Goal: Find contact information: Find contact information

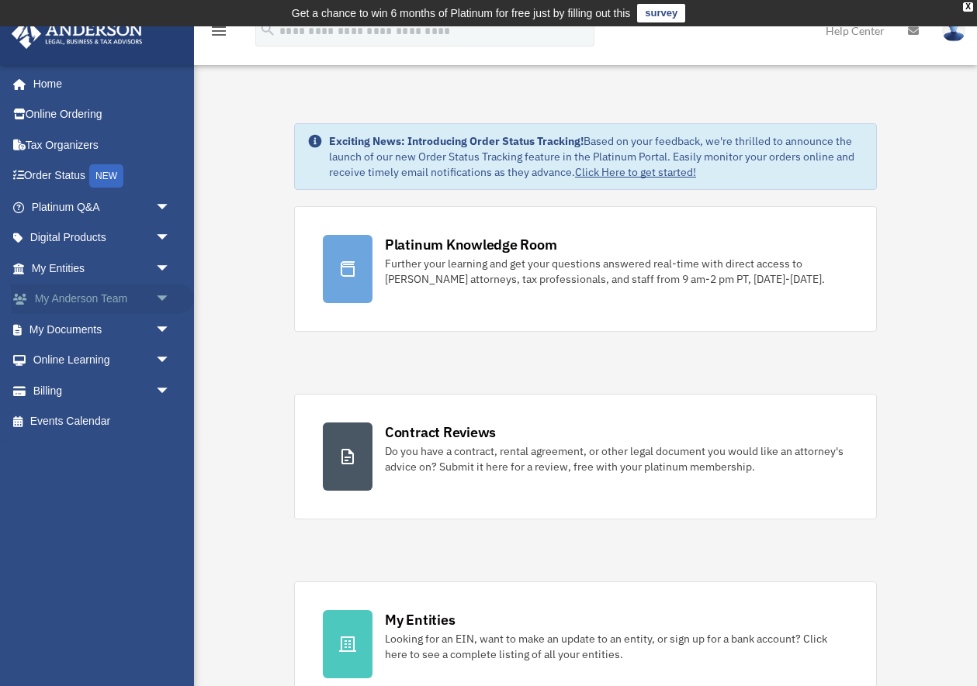
click at [155, 301] on span "arrow_drop_down" at bounding box center [170, 300] width 31 height 32
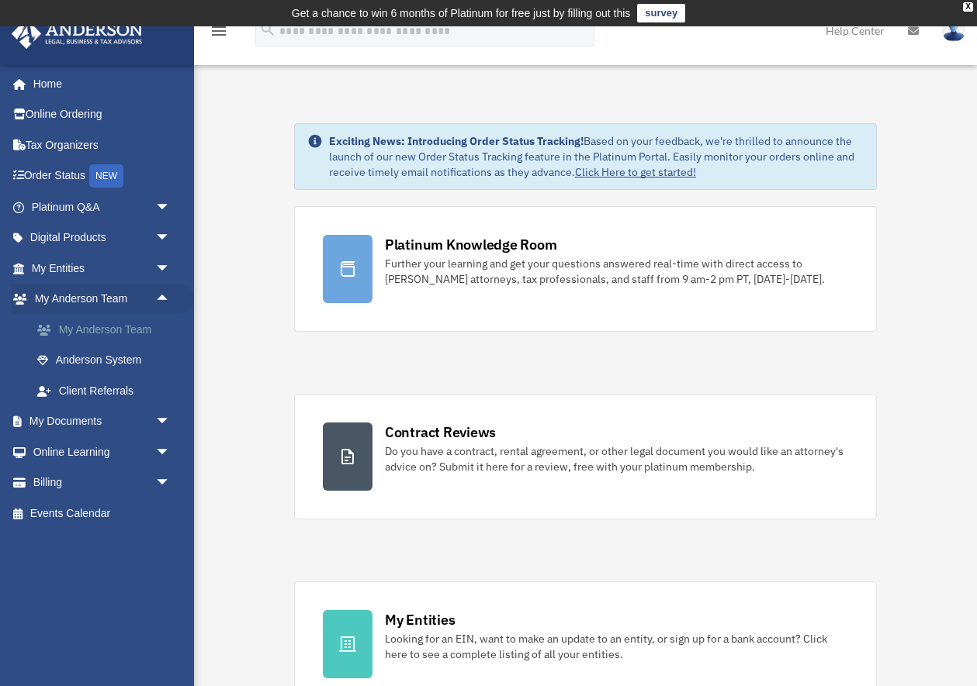
click at [108, 331] on link "My Anderson Team" at bounding box center [108, 329] width 172 height 31
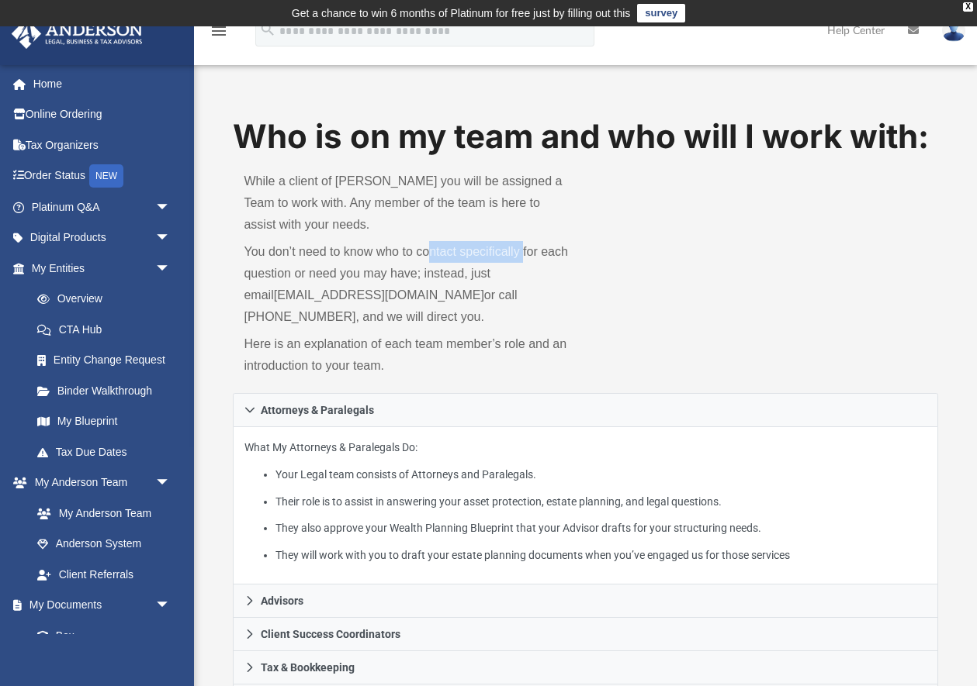
drag, startPoint x: 438, startPoint y: 255, endPoint x: 579, endPoint y: 270, distance: 141.9
click at [532, 263] on p "You don’t need to know who to contact specifically for each question or need yo…" at bounding box center [409, 284] width 330 height 87
click at [582, 271] on div "While a client of Anderson you will be assigned a Team to work with. Any member…" at bounding box center [409, 276] width 352 height 233
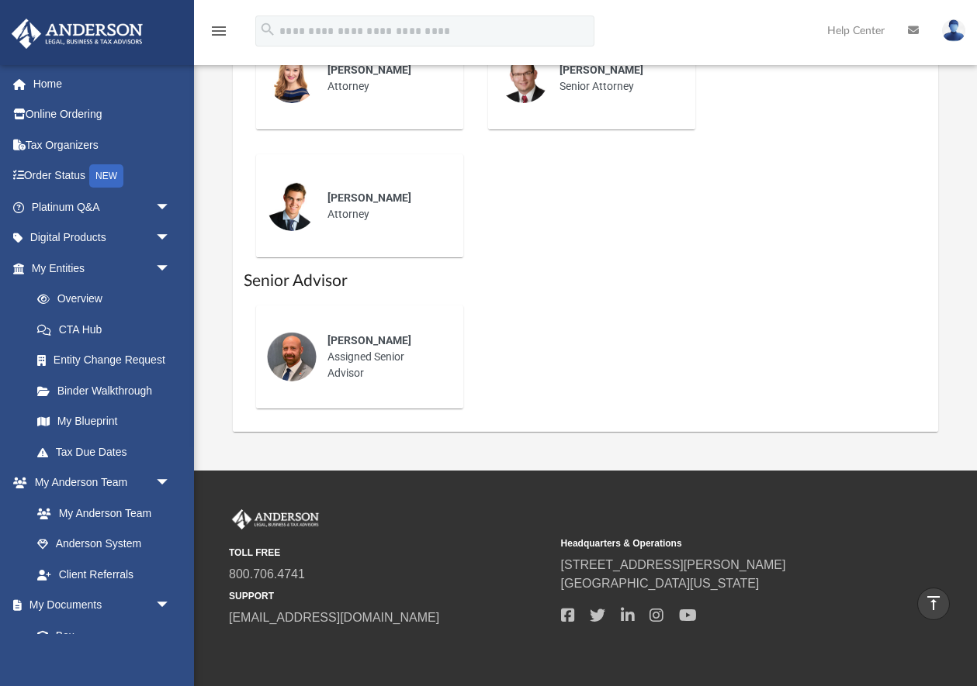
scroll to position [712, 0]
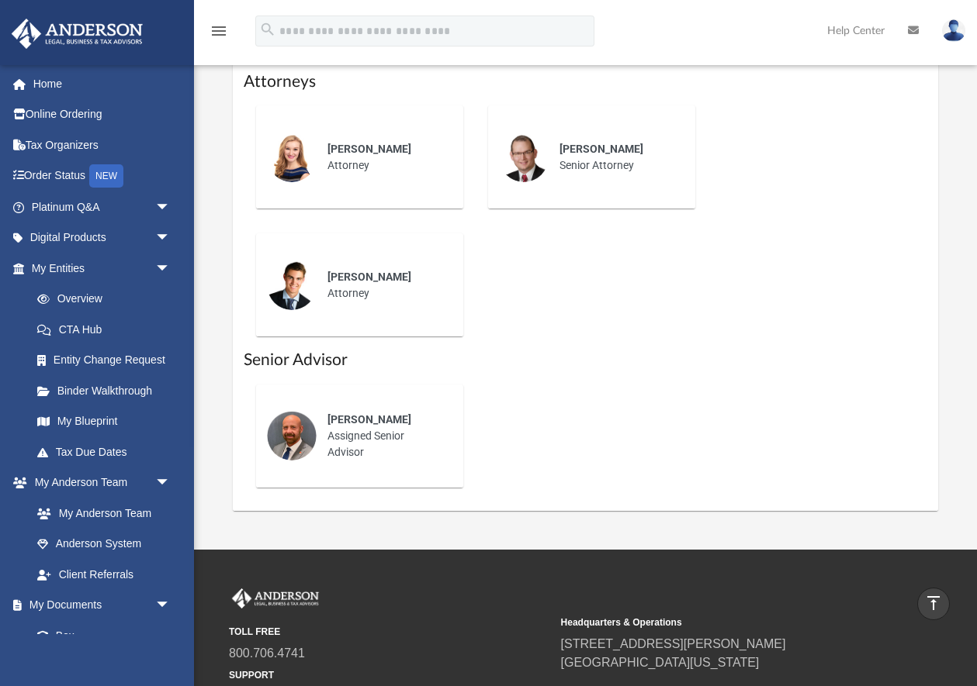
click at [390, 434] on div "Michael Hackler Assigned Senior Advisor" at bounding box center [384, 436] width 136 height 71
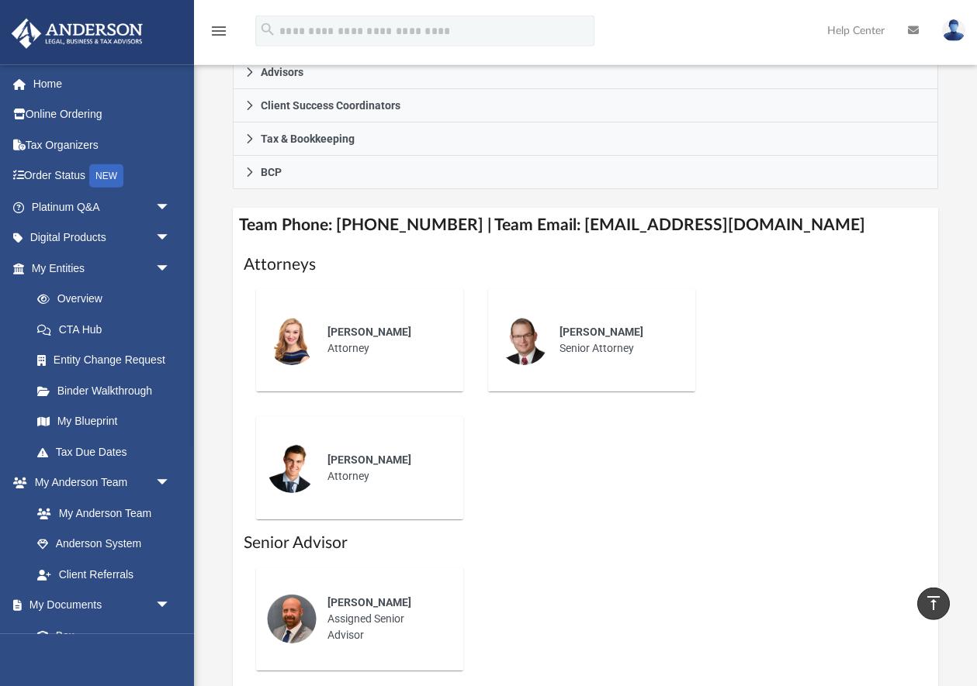
scroll to position [316, 0]
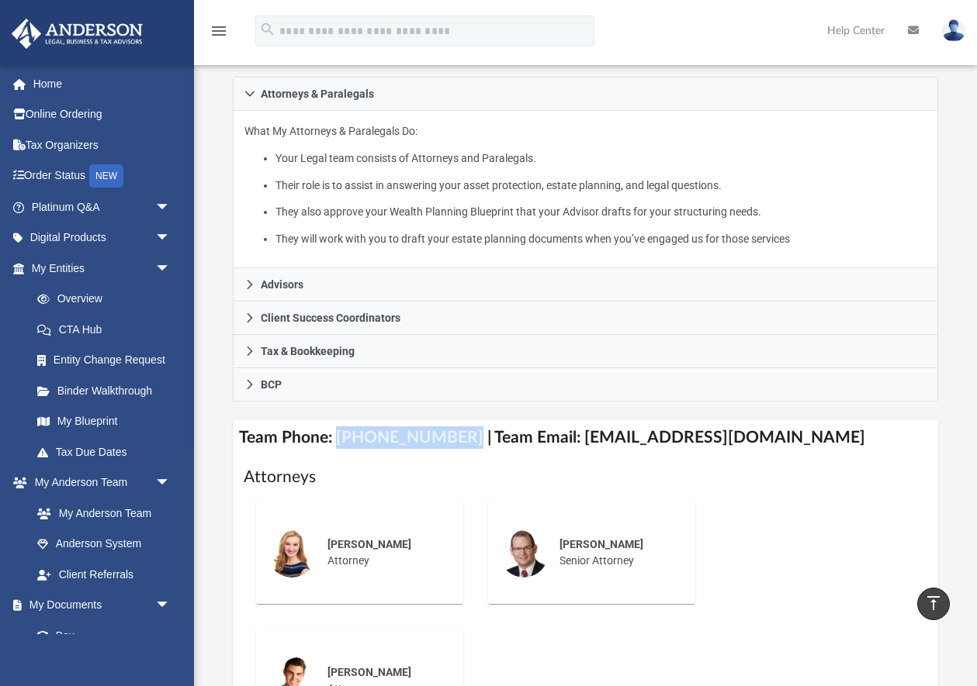
drag, startPoint x: 338, startPoint y: 437, endPoint x: 451, endPoint y: 448, distance: 113.8
click at [451, 448] on h4 "Team Phone: (725) 201-7545 | Team Email: myteam@andersonadvisors.com" at bounding box center [585, 437] width 704 height 35
click at [762, 540] on div "Savannah Wallace Attorney Jason Zundel Senior Attorney Carter Coons Attorney" at bounding box center [585, 617] width 683 height 256
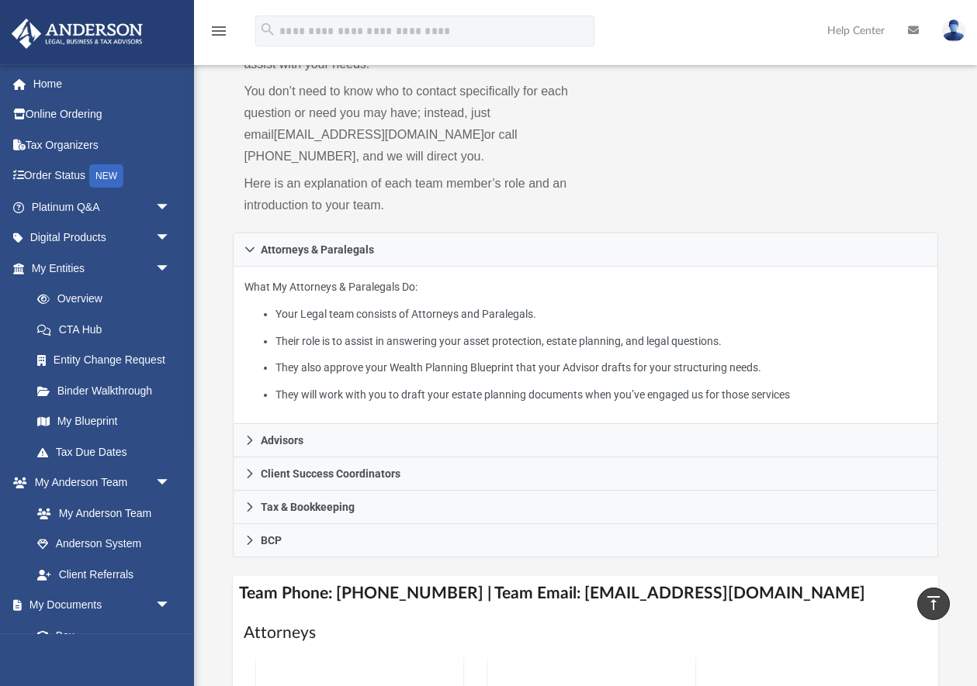
scroll to position [158, 0]
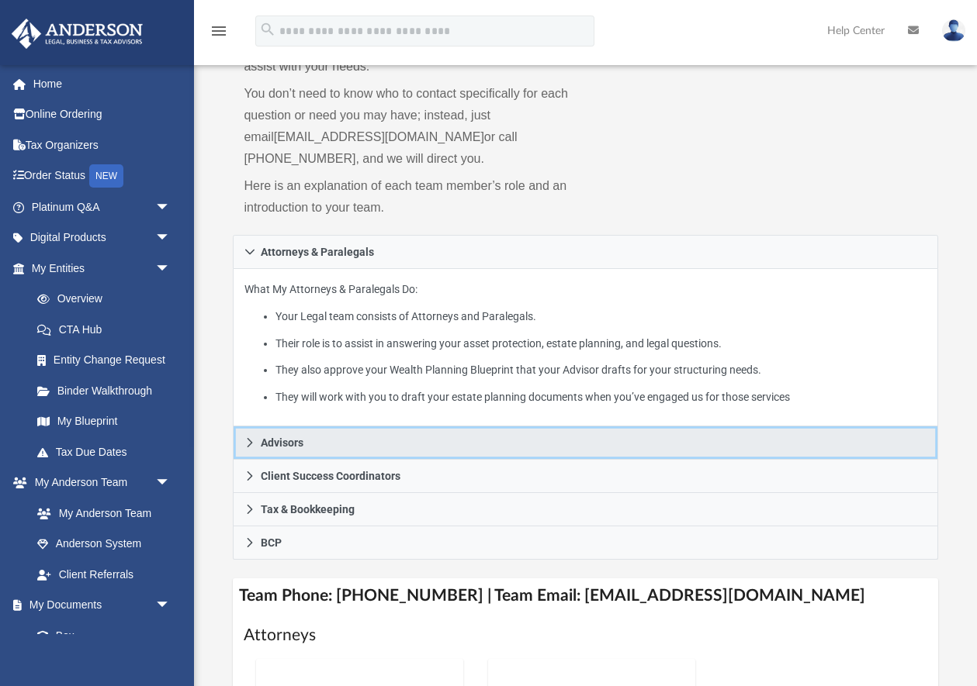
click at [282, 452] on link "Advisors" at bounding box center [585, 443] width 704 height 33
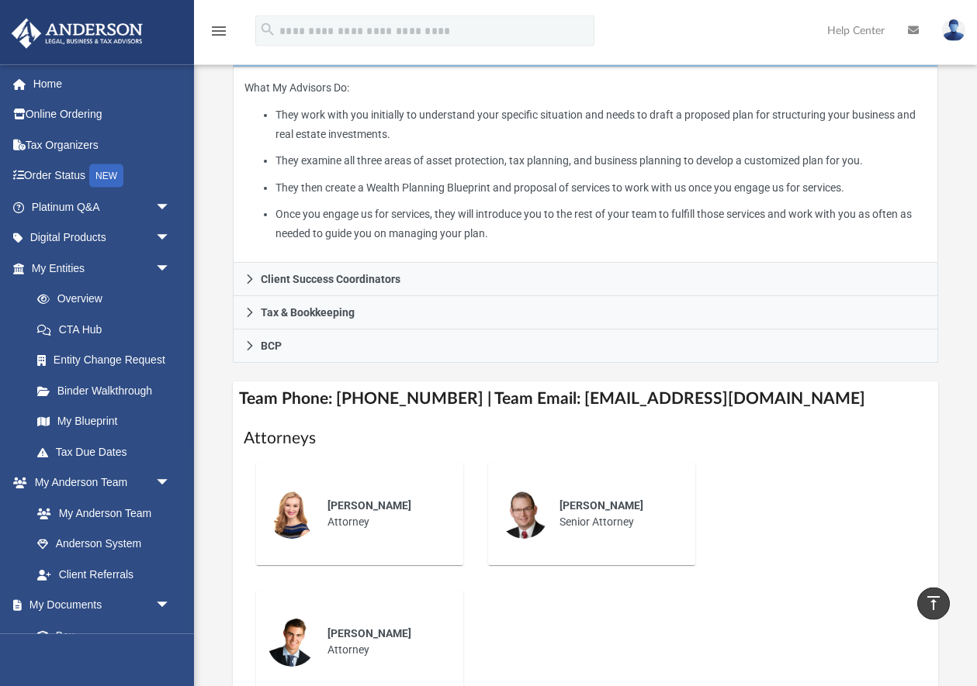
scroll to position [316, 0]
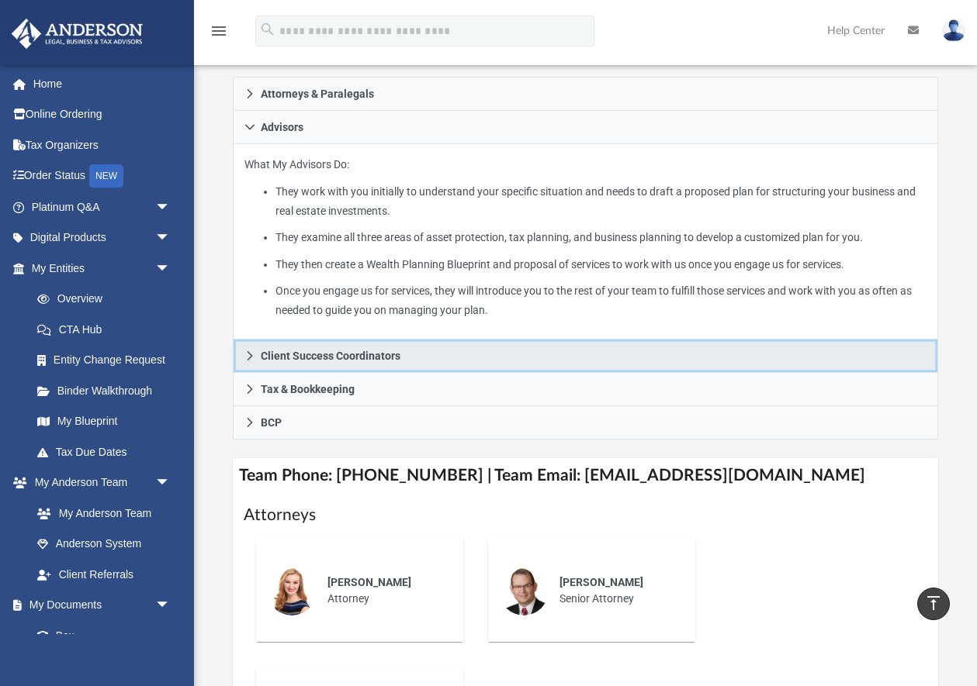
click at [259, 361] on link "Client Success Coordinators" at bounding box center [585, 356] width 704 height 33
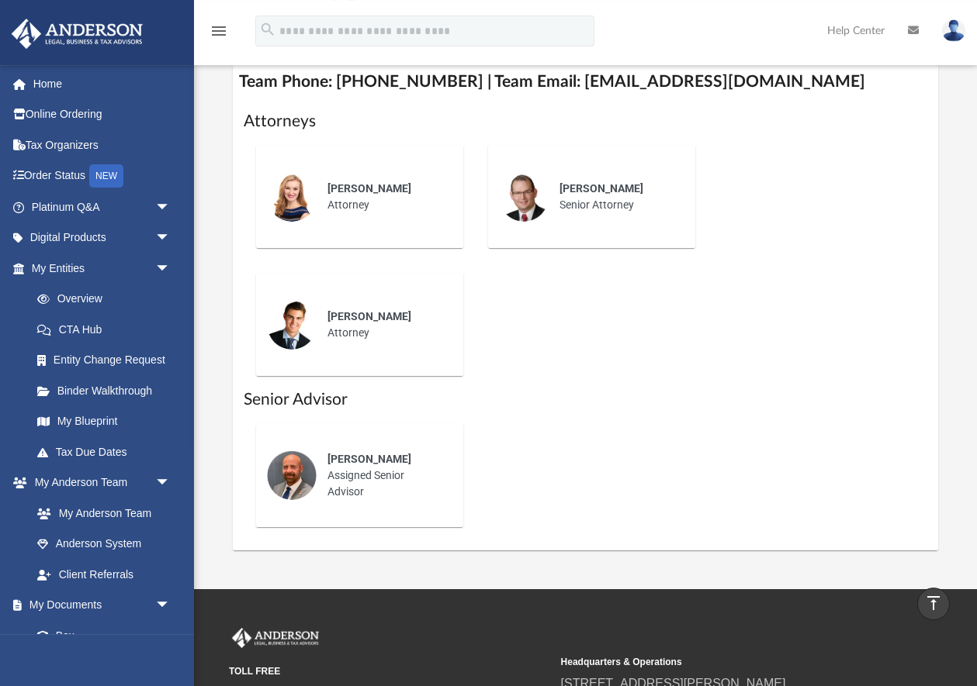
scroll to position [237, 0]
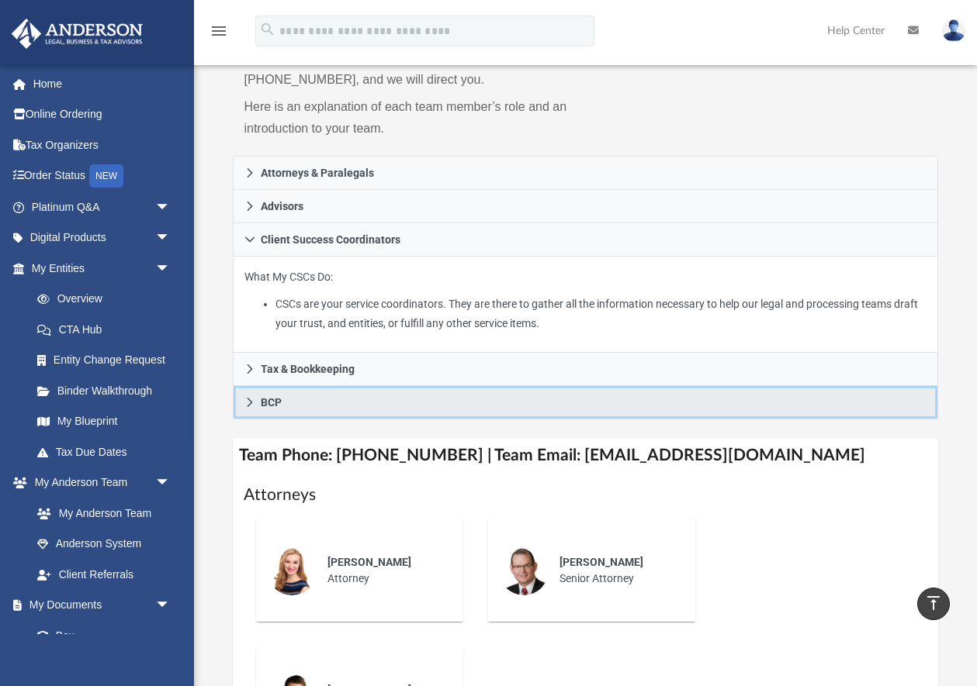
click at [265, 406] on span "BCP" at bounding box center [271, 402] width 21 height 11
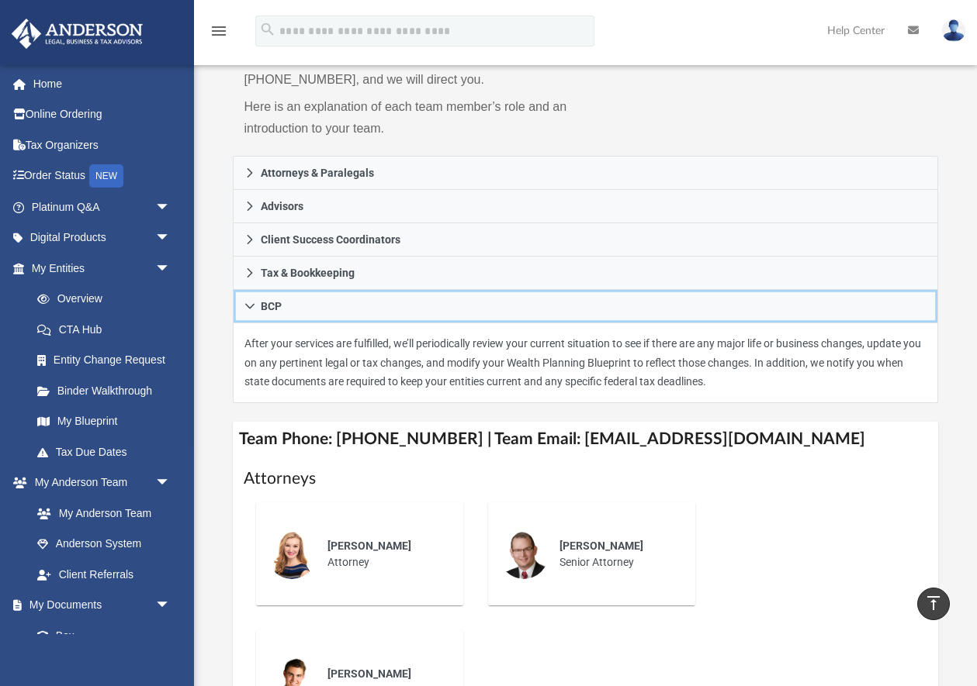
scroll to position [0, 0]
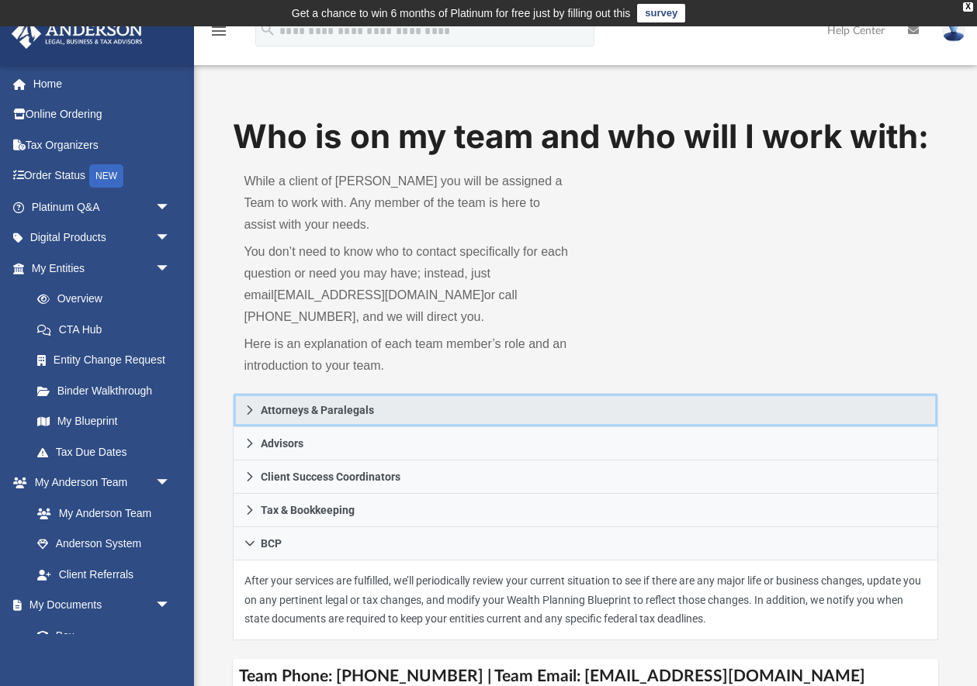
click at [254, 406] on icon at bounding box center [249, 410] width 11 height 11
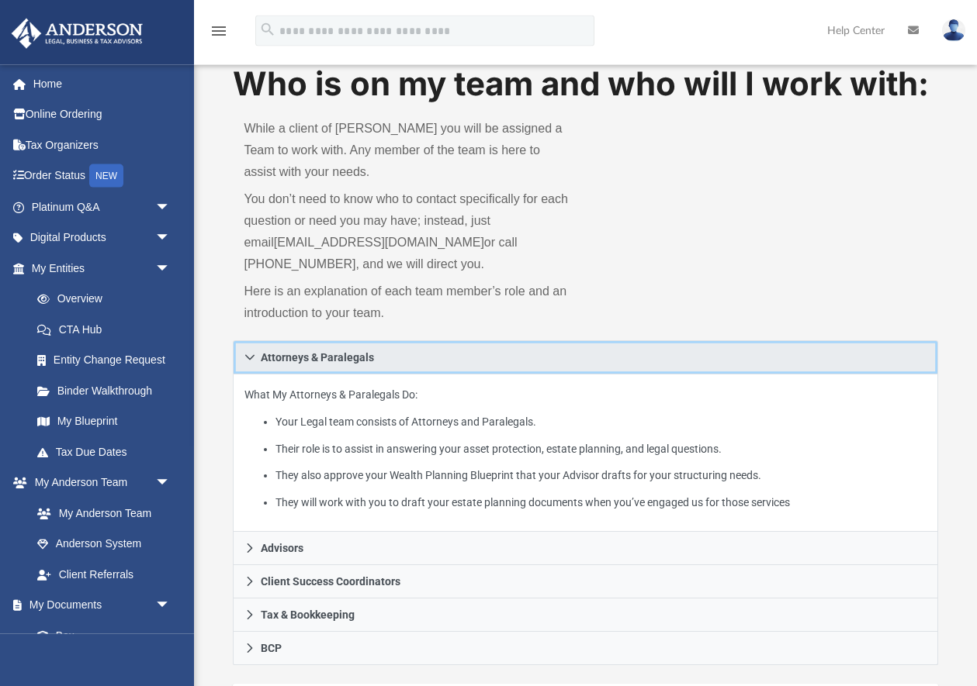
scroll to position [79, 0]
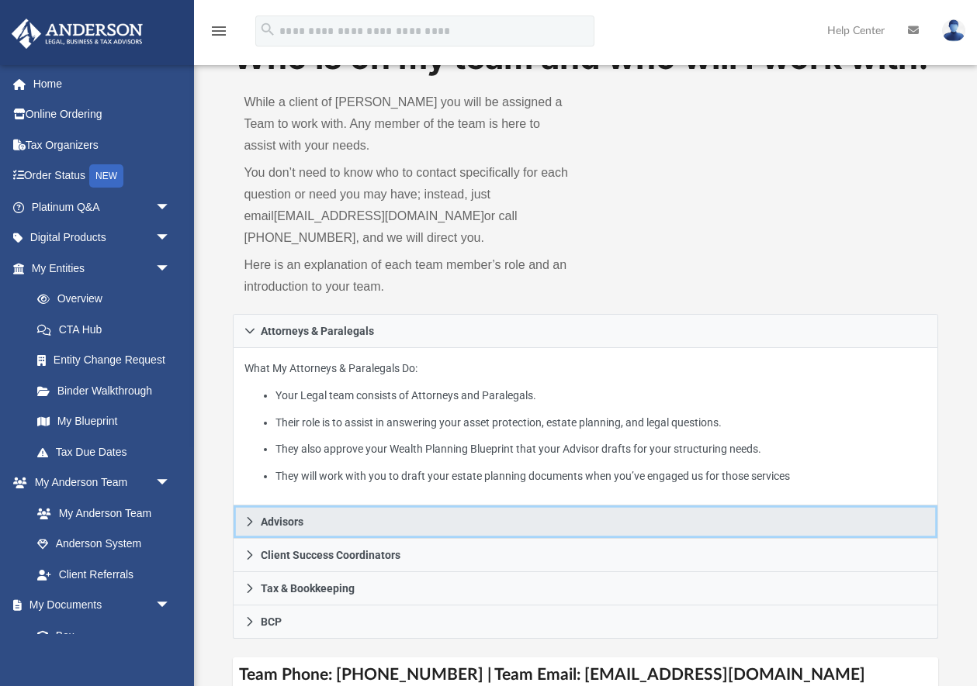
click at [255, 520] on icon at bounding box center [249, 522] width 11 height 11
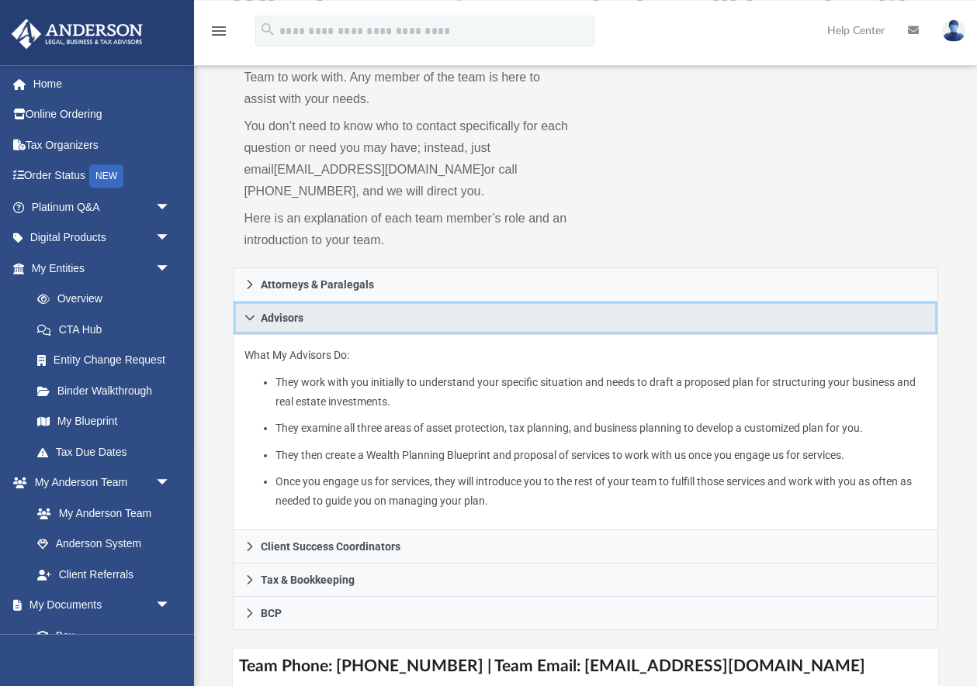
scroll to position [316, 0]
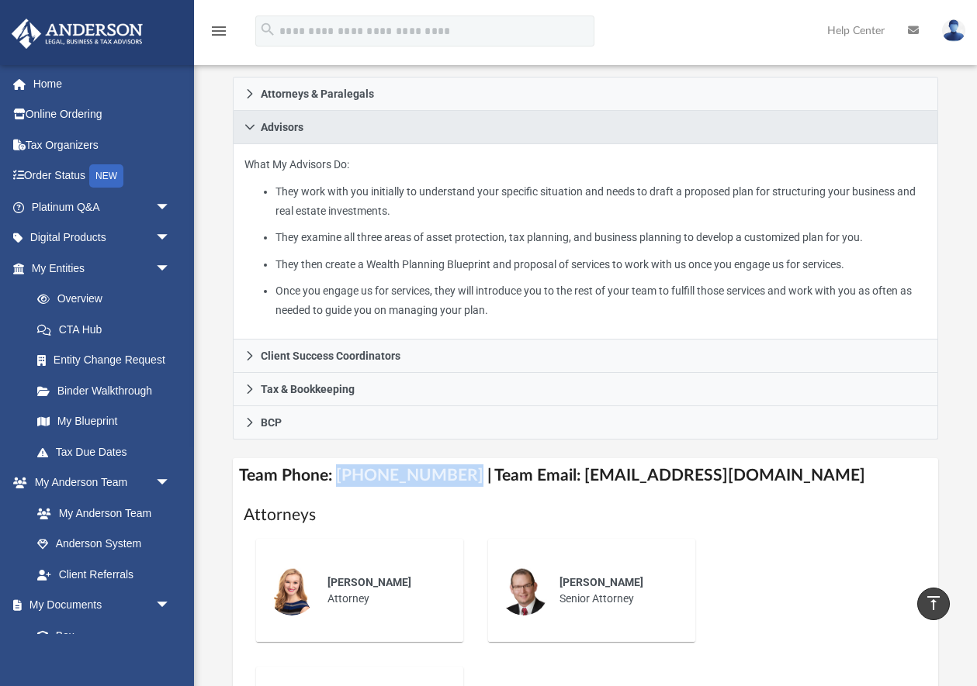
drag, startPoint x: 334, startPoint y: 475, endPoint x: 447, endPoint y: 473, distance: 112.5
click at [447, 473] on h4 "Team Phone: (725) 201-7545 | Team Email: myteam@andersonadvisors.com" at bounding box center [585, 475] width 704 height 35
click at [673, 486] on h4 "Team Phone: (725) 201-7545 | Team Email: myteam@andersonadvisors.com" at bounding box center [585, 475] width 704 height 35
